Goal: Task Accomplishment & Management: Manage account settings

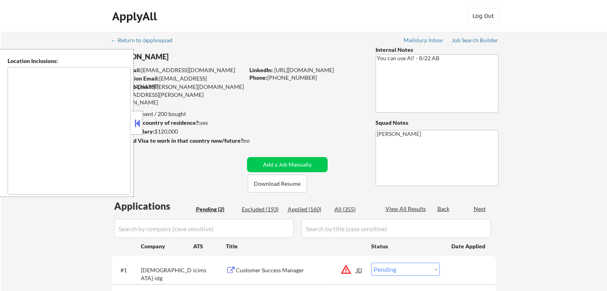
select select ""pending""
type textarea "[GEOGRAPHIC_DATA], [GEOGRAPHIC_DATA] [GEOGRAPHIC_DATA], [GEOGRAPHIC_DATA] [GEOG…"
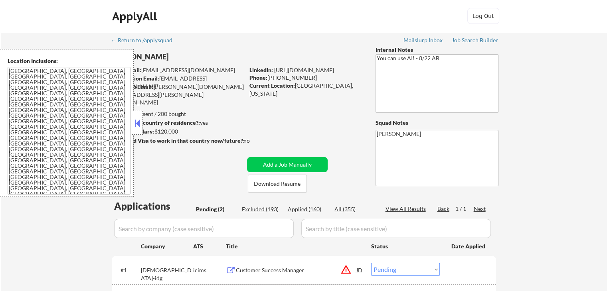
click at [139, 122] on button at bounding box center [137, 123] width 9 height 12
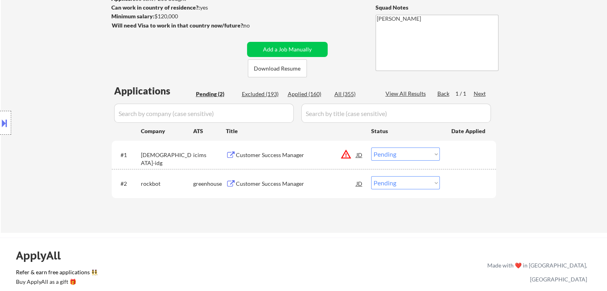
scroll to position [120, 0]
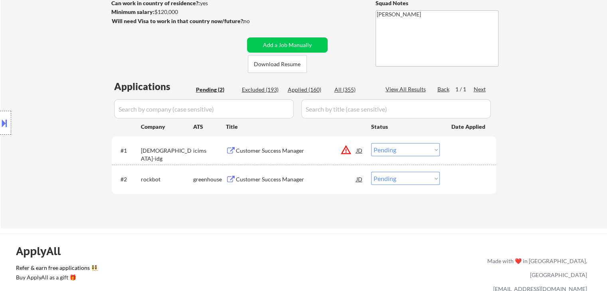
click at [300, 149] on div "Customer Success Manager" at bounding box center [296, 151] width 121 height 8
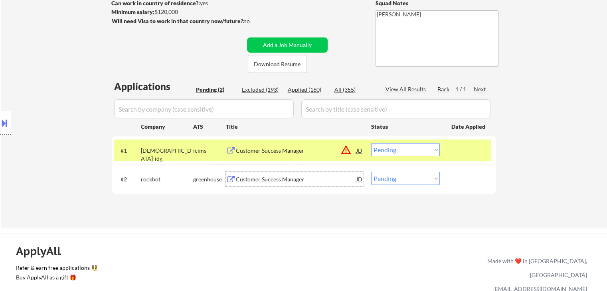
click at [294, 178] on div "Customer Success Manager" at bounding box center [296, 180] width 121 height 8
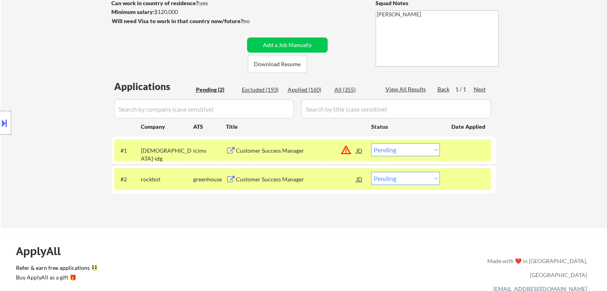
select select ""pending""
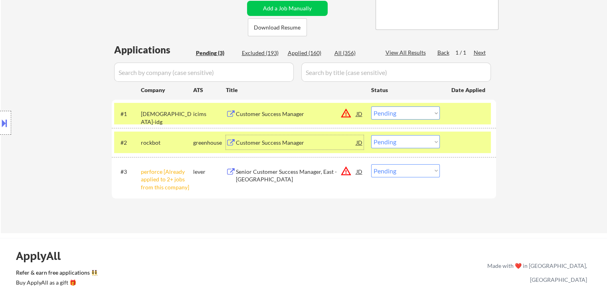
scroll to position [200, 0]
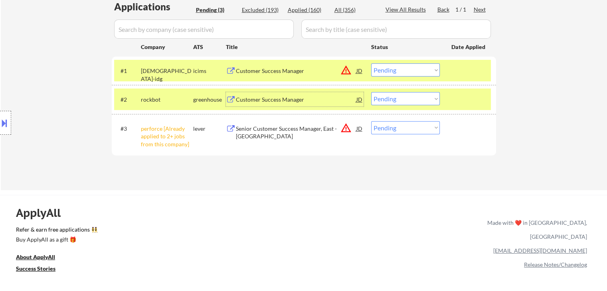
click at [391, 100] on select "Choose an option... Pending Applied Excluded (Questions) Excluded (Expired) Exc…" at bounding box center [405, 98] width 69 height 13
click at [371, 92] on select "Choose an option... Pending Applied Excluded (Questions) Excluded (Expired) Exc…" at bounding box center [405, 98] width 69 height 13
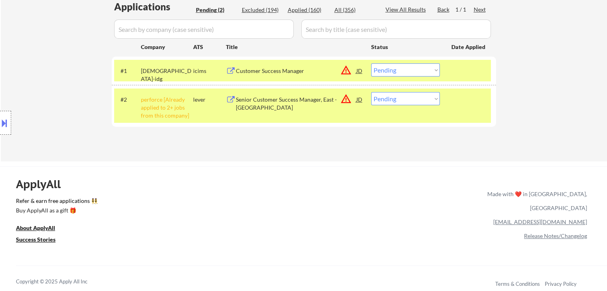
click at [412, 101] on select "Choose an option... Pending Applied Excluded (Questions) Excluded (Expired) Exc…" at bounding box center [405, 98] width 69 height 13
select select ""excluded__other_""
click at [371, 92] on select "Choose an option... Pending Applied Excluded (Questions) Excluded (Expired) Exc…" at bounding box center [405, 98] width 69 height 13
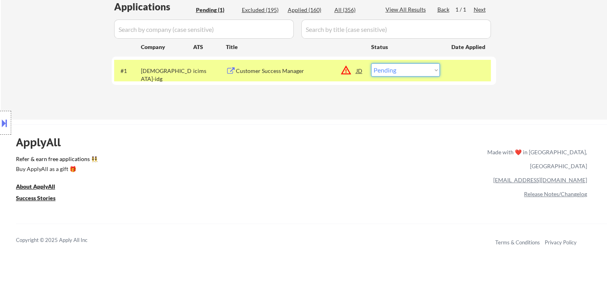
click at [394, 66] on select "Choose an option... Pending Applied Excluded (Questions) Excluded (Expired) Exc…" at bounding box center [405, 69] width 69 height 13
select select ""excluded__location_""
click at [371, 63] on select "Choose an option... Pending Applied Excluded (Questions) Excluded (Expired) Exc…" at bounding box center [405, 69] width 69 height 13
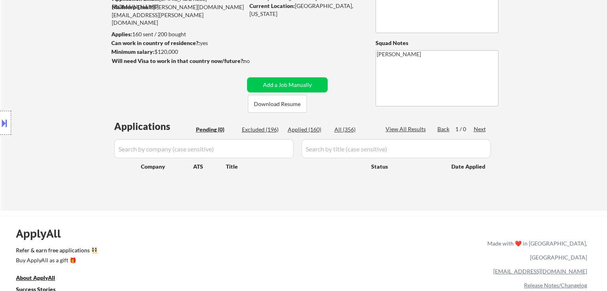
scroll to position [40, 0]
